Goal: Task Accomplishment & Management: Complete application form

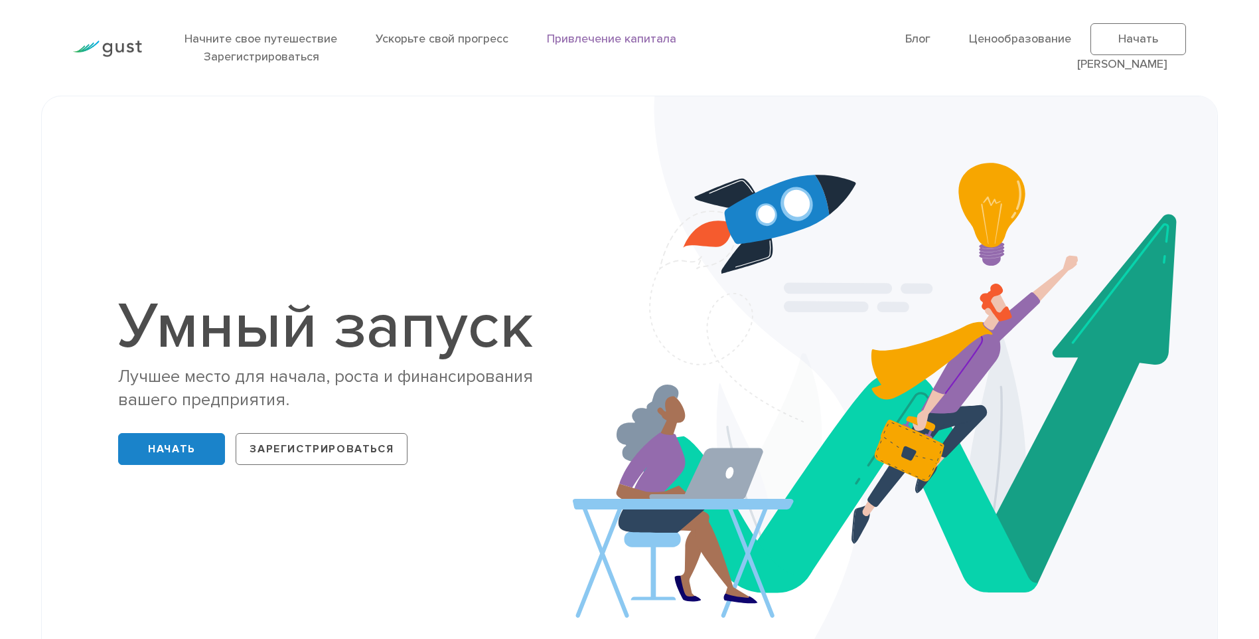
click at [607, 39] on link "Привлечение капитала" at bounding box center [611, 39] width 129 height 14
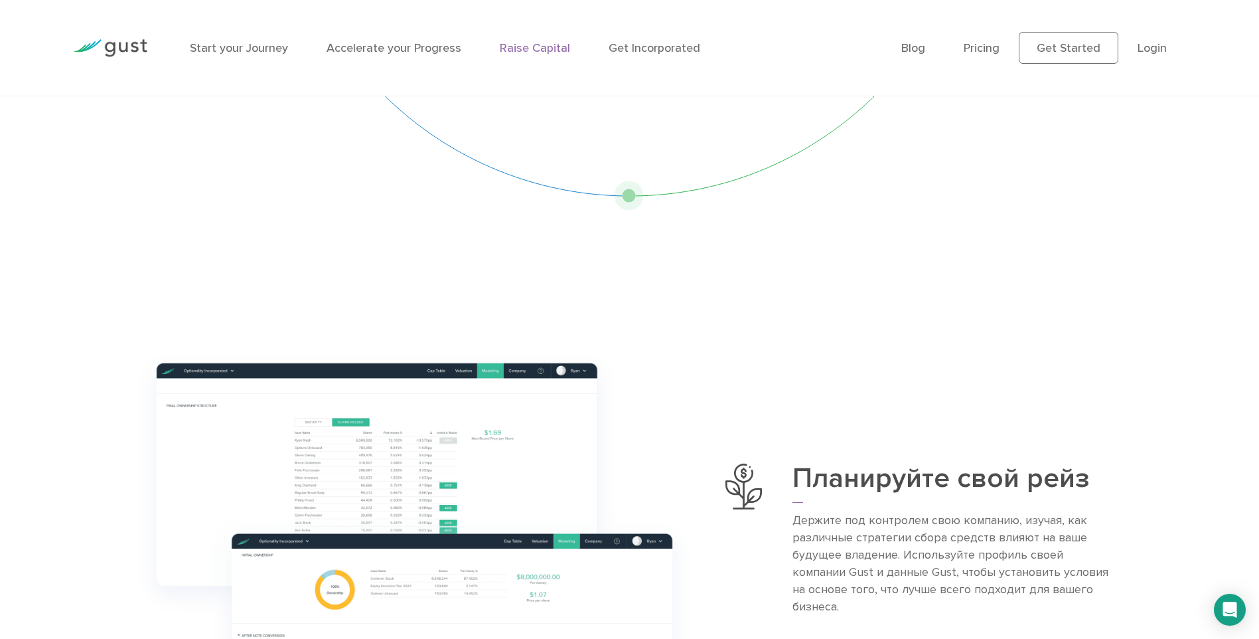
scroll to position [266, 0]
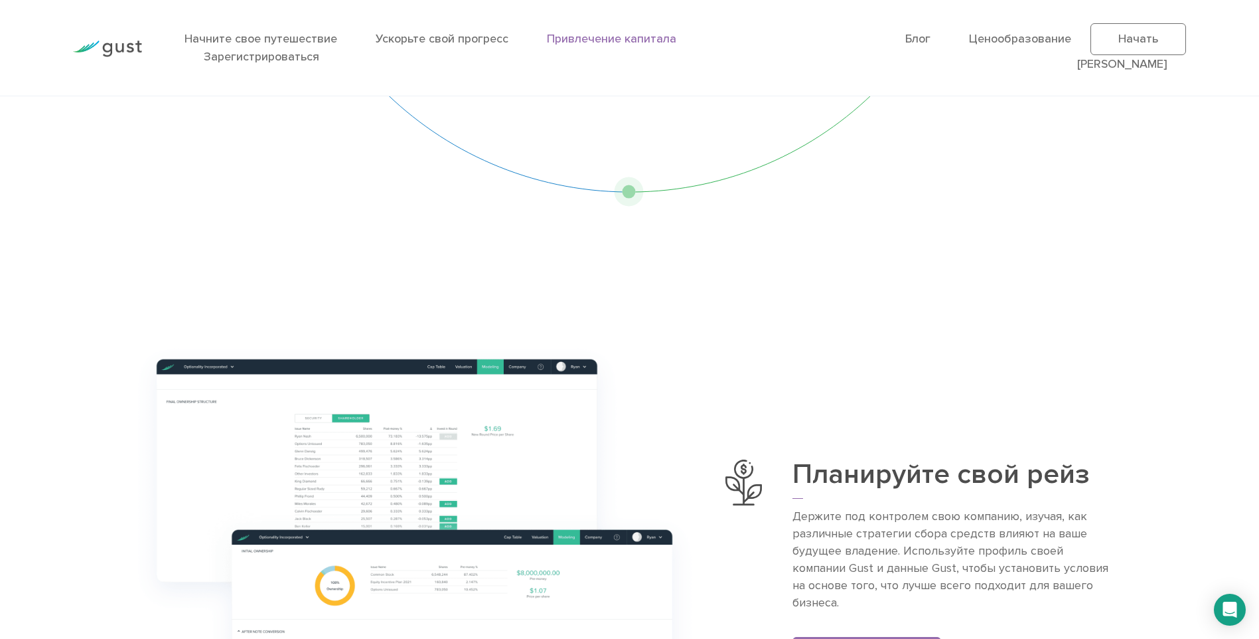
click at [452, 425] on img at bounding box center [414, 563] width 582 height 459
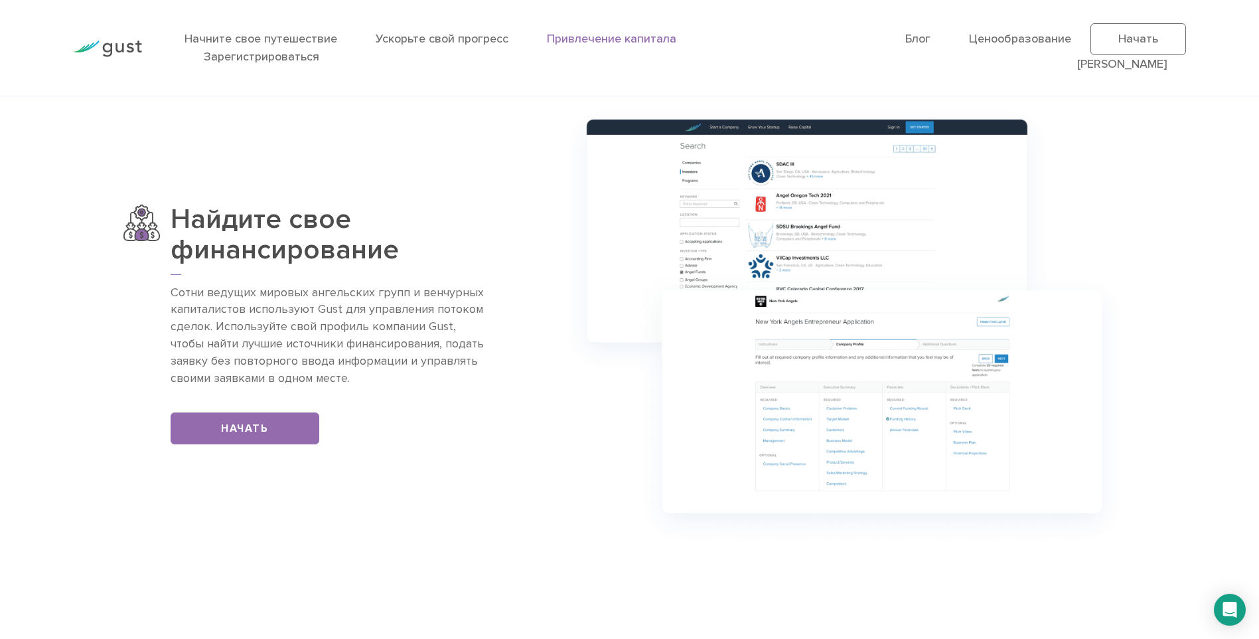
scroll to position [1128, 0]
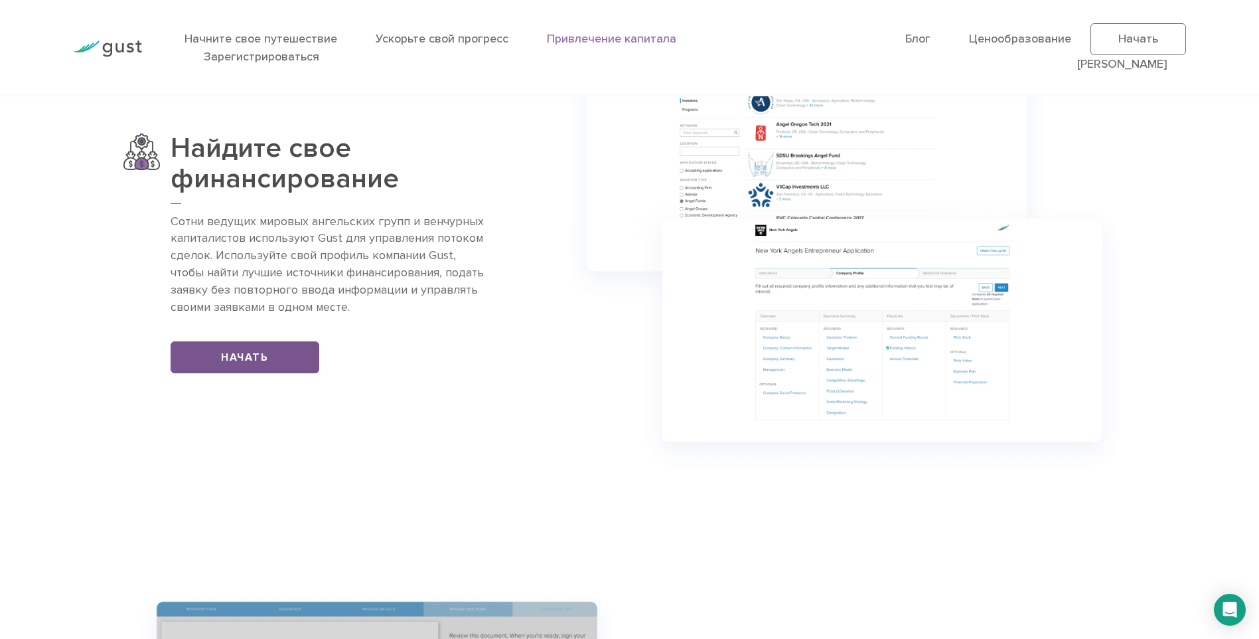
click at [299, 354] on link "Начать" at bounding box center [245, 357] width 149 height 32
